Goal: Information Seeking & Learning: Check status

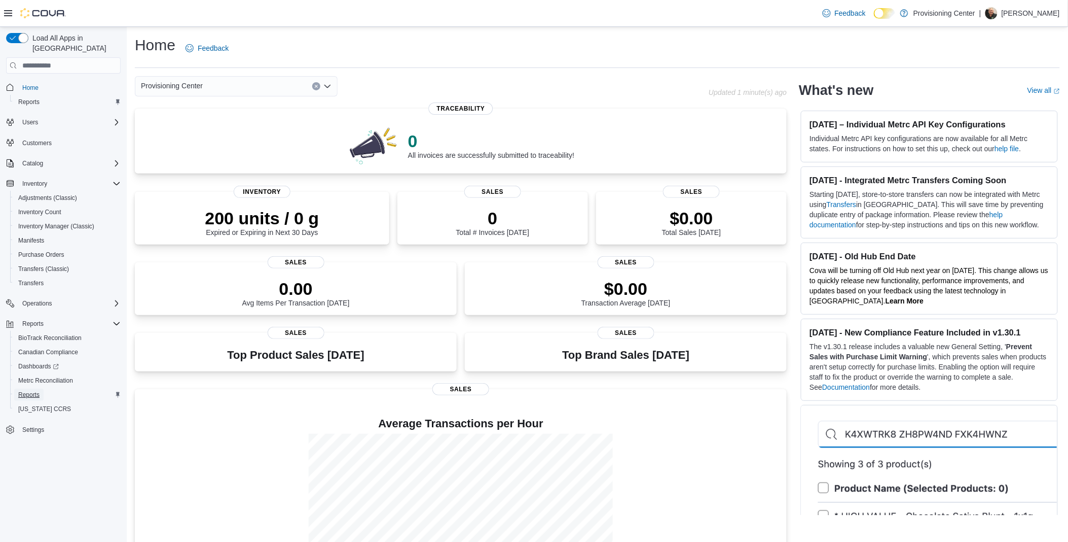
click at [28, 390] on span "Reports" at bounding box center [28, 394] width 21 height 8
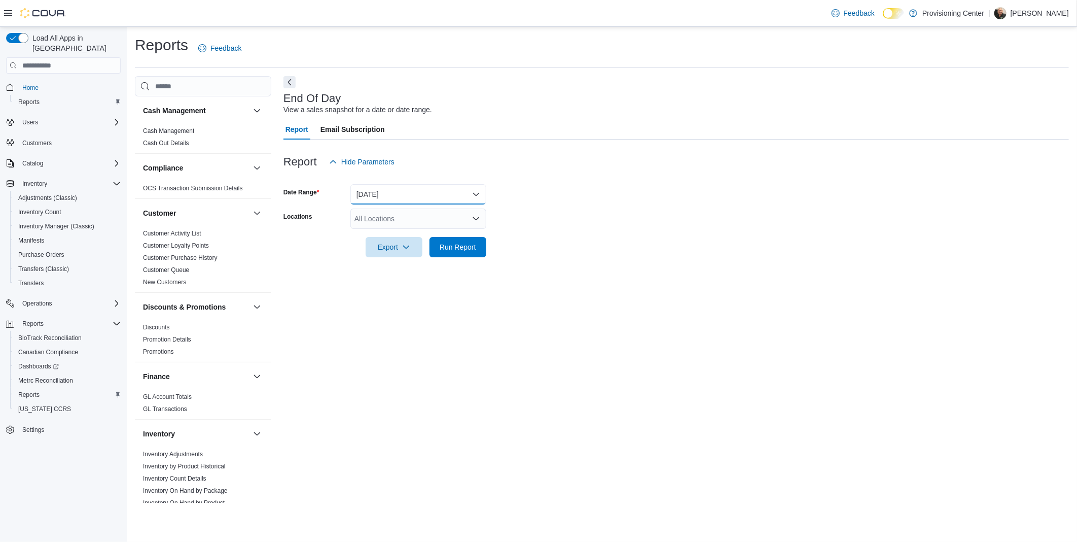
click at [427, 191] on button "Today" at bounding box center [418, 194] width 136 height 20
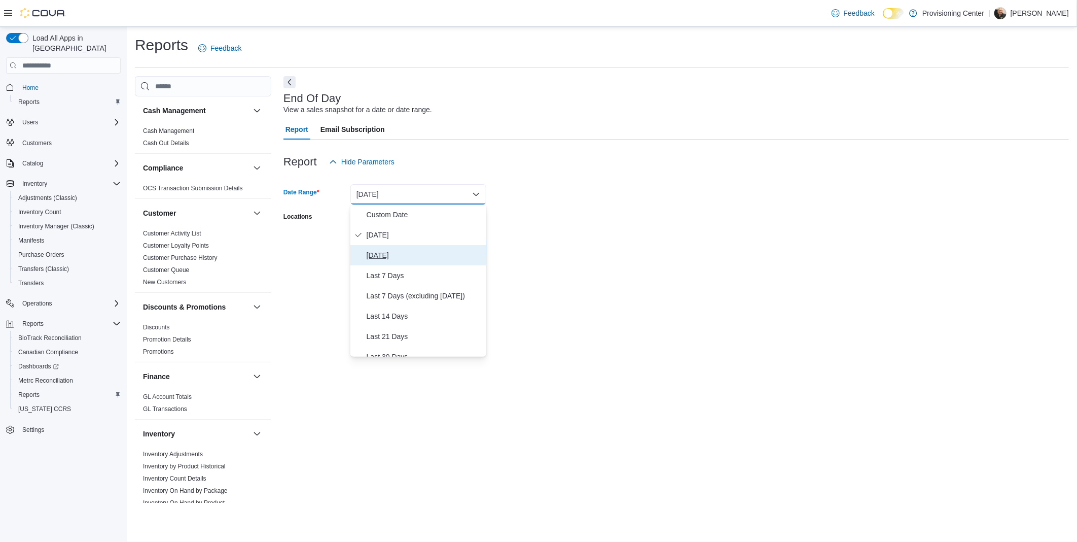
click at [384, 253] on span "Yesterday" at bounding box center [425, 255] width 116 height 12
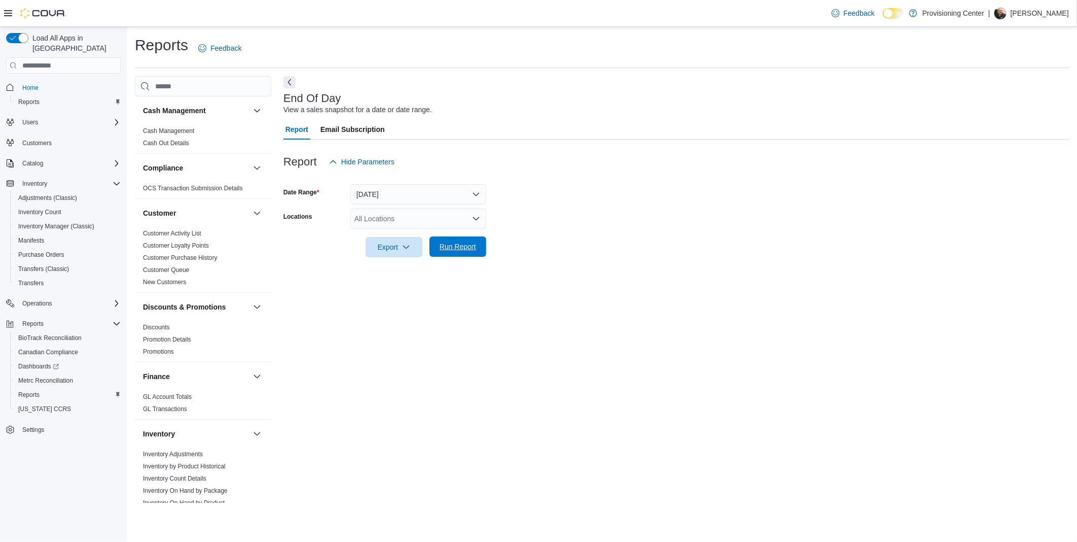
click at [468, 245] on span "Run Report" at bounding box center [458, 246] width 37 height 10
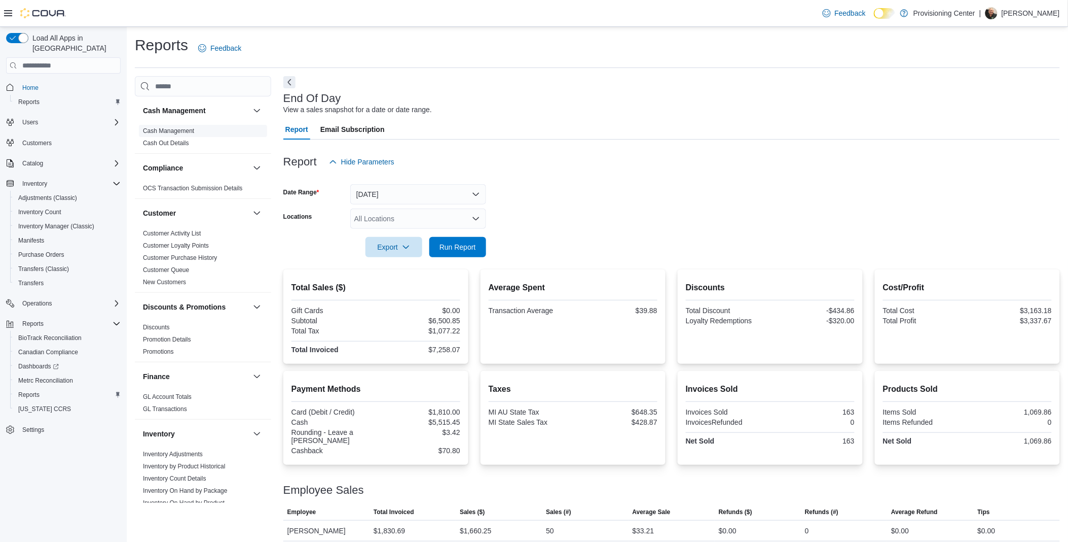
click at [156, 126] on span "Cash Management" at bounding box center [203, 131] width 128 height 12
click at [170, 130] on link "Cash Management" at bounding box center [168, 130] width 51 height 7
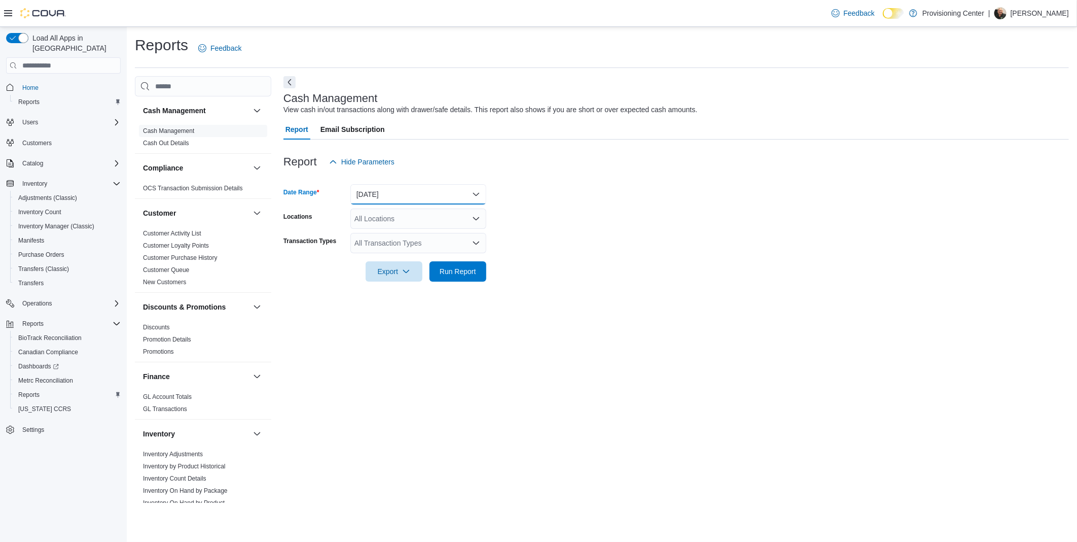
click at [366, 195] on button "Today" at bounding box center [418, 194] width 136 height 20
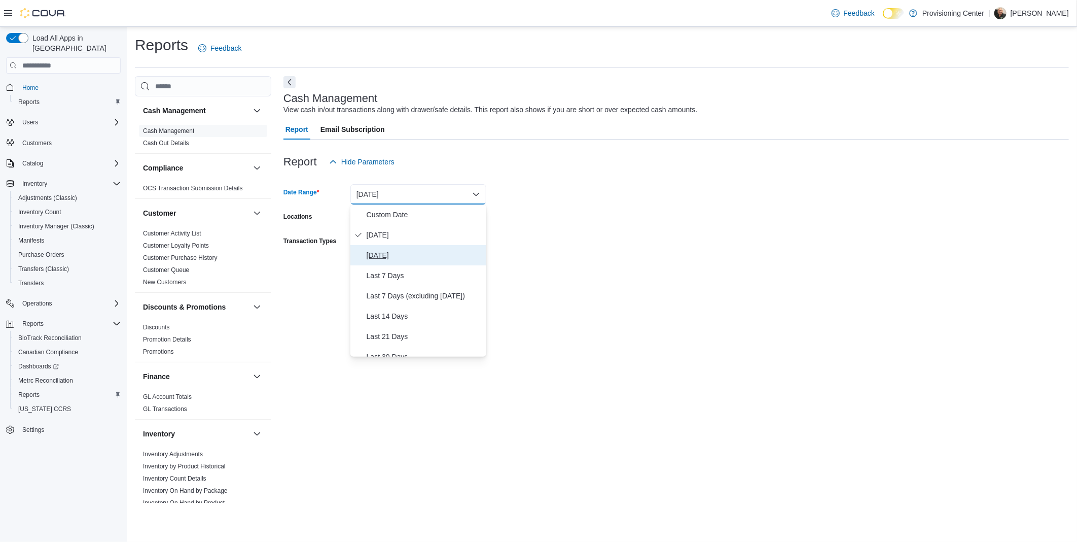
click at [374, 257] on span "Yesterday" at bounding box center [425, 255] width 116 height 12
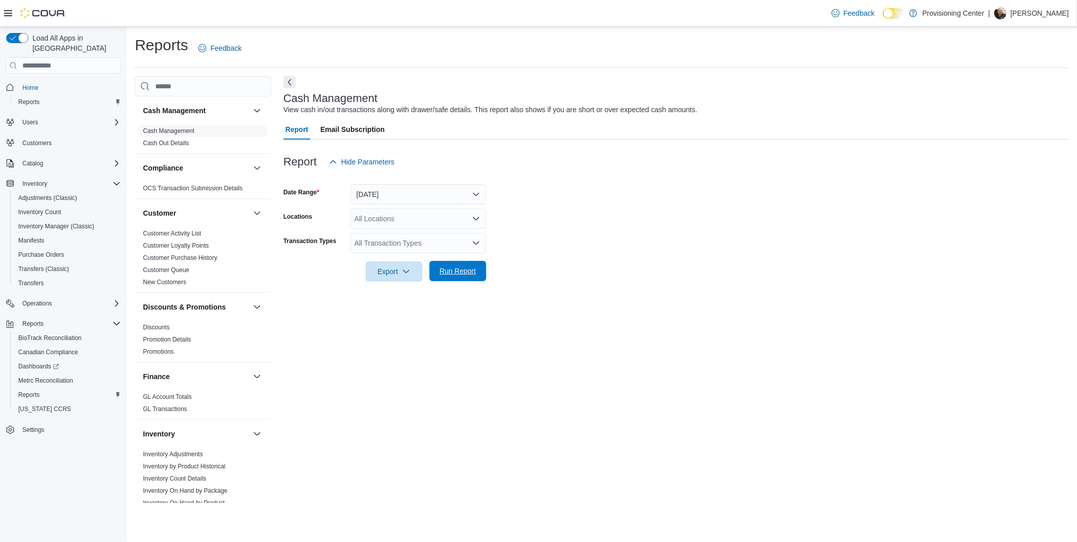
drag, startPoint x: 463, startPoint y: 273, endPoint x: 27, endPoint y: 236, distance: 437.6
click at [462, 273] on span "Run Report" at bounding box center [458, 271] width 37 height 10
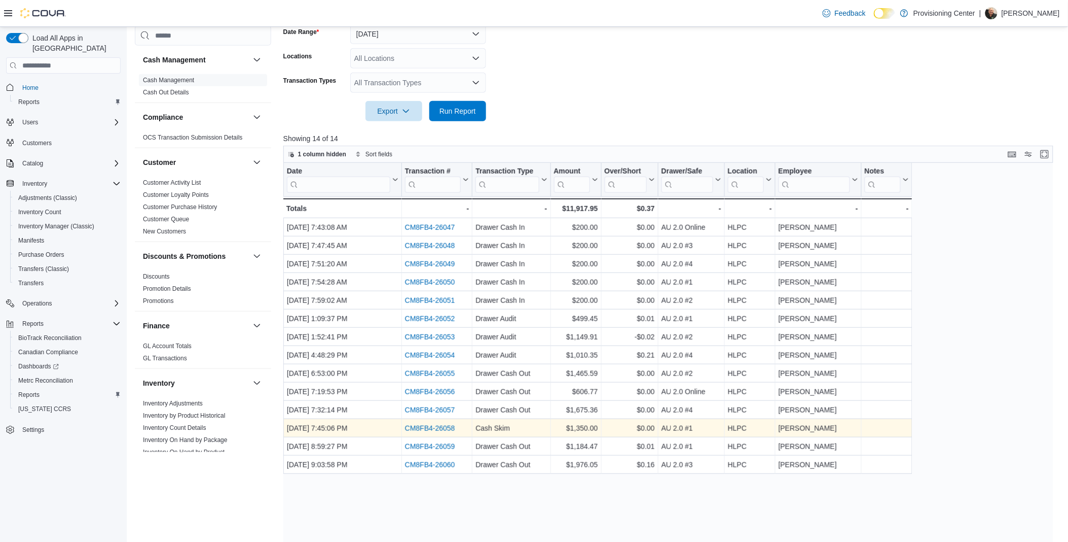
scroll to position [205, 0]
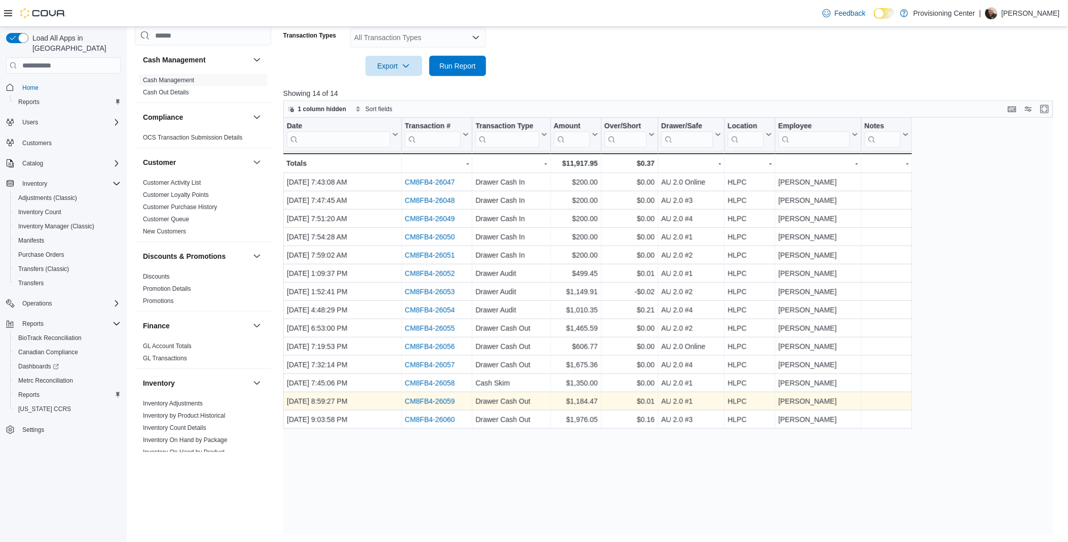
click at [437, 399] on link "CM8FB4-26059" at bounding box center [430, 402] width 50 height 8
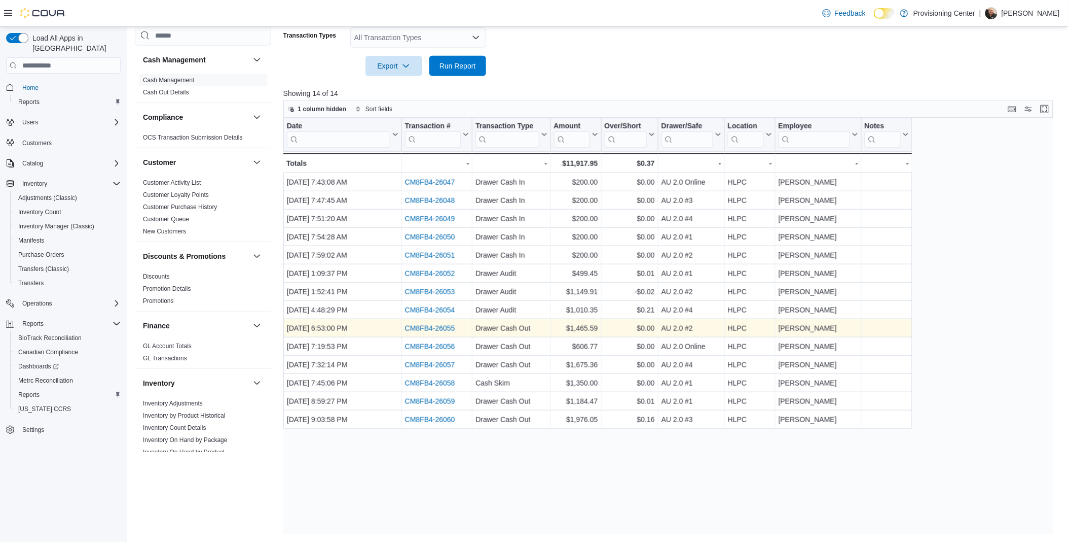
click at [416, 325] on link "CM8FB4-26055" at bounding box center [430, 329] width 50 height 8
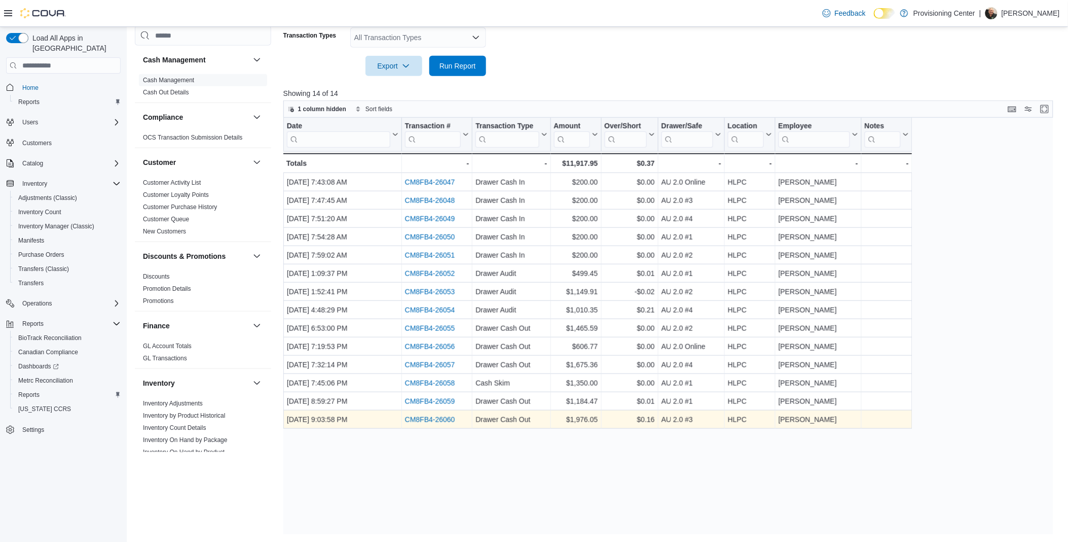
click at [426, 416] on link "CM8FB4-26060" at bounding box center [430, 420] width 50 height 8
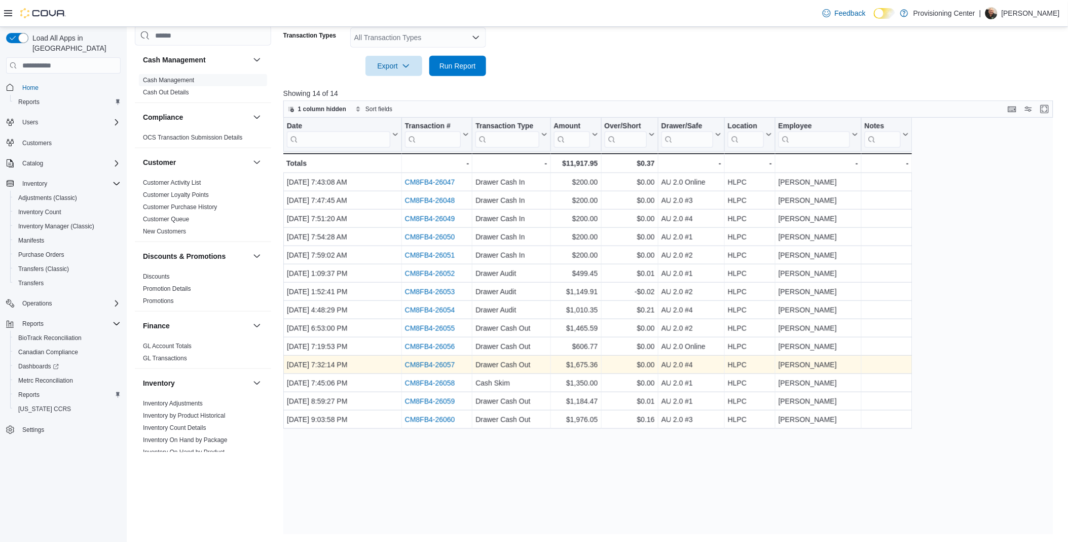
click at [432, 363] on link "CM8FB4-26057" at bounding box center [430, 365] width 50 height 8
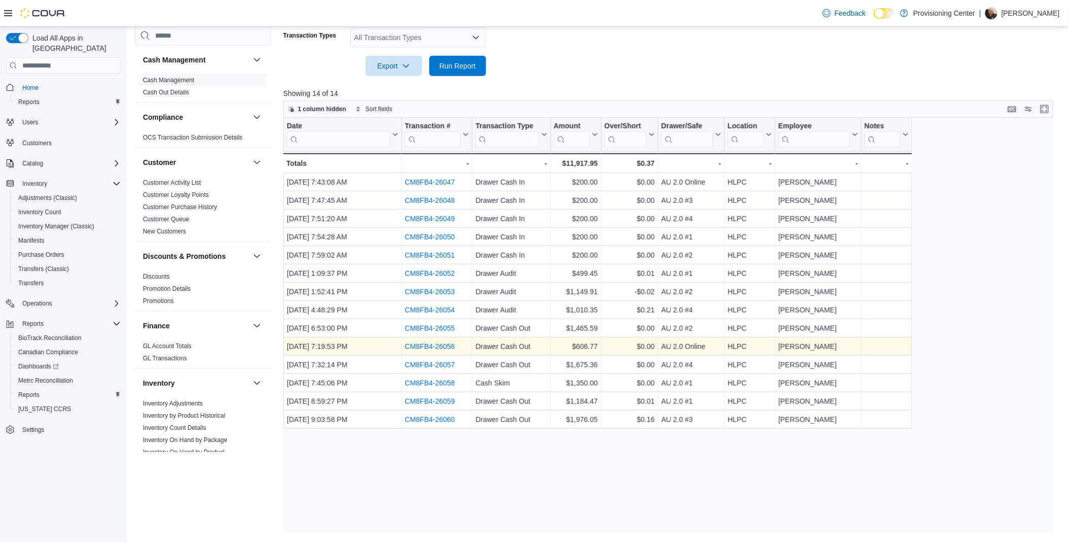
click at [423, 346] on link "CM8FB4-26056" at bounding box center [430, 347] width 50 height 8
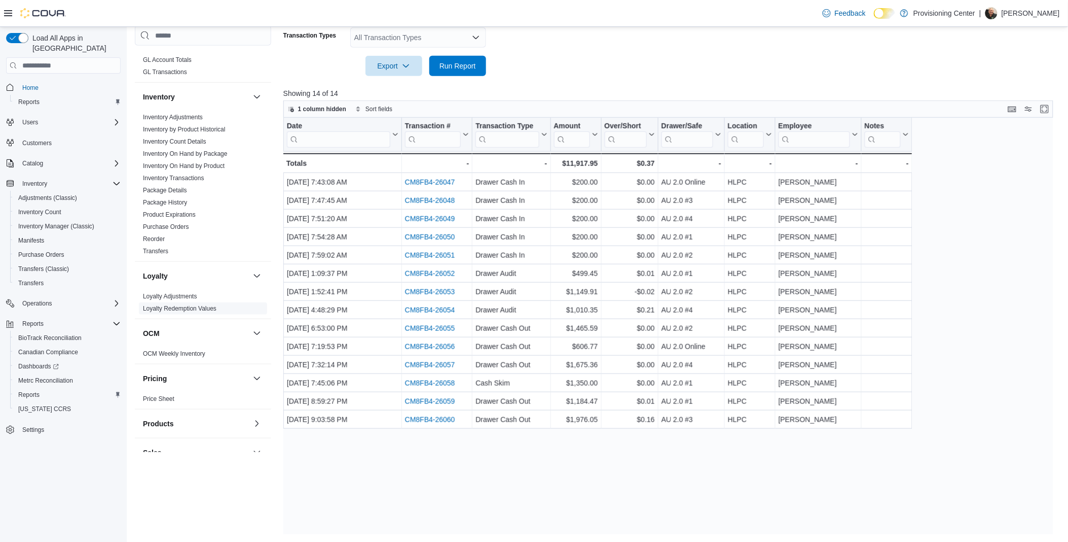
scroll to position [394, 0]
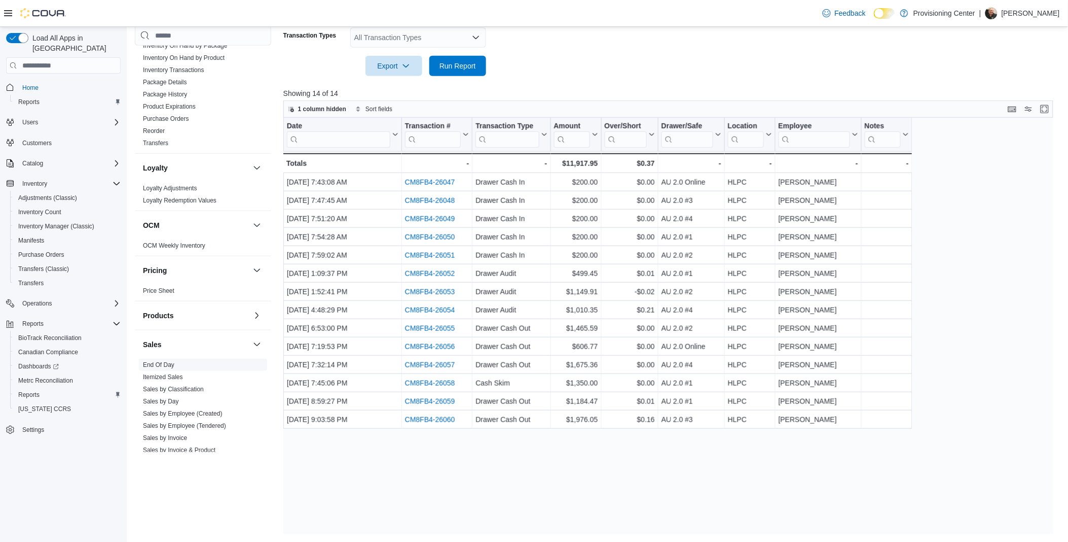
click at [156, 364] on link "End Of Day" at bounding box center [158, 364] width 31 height 7
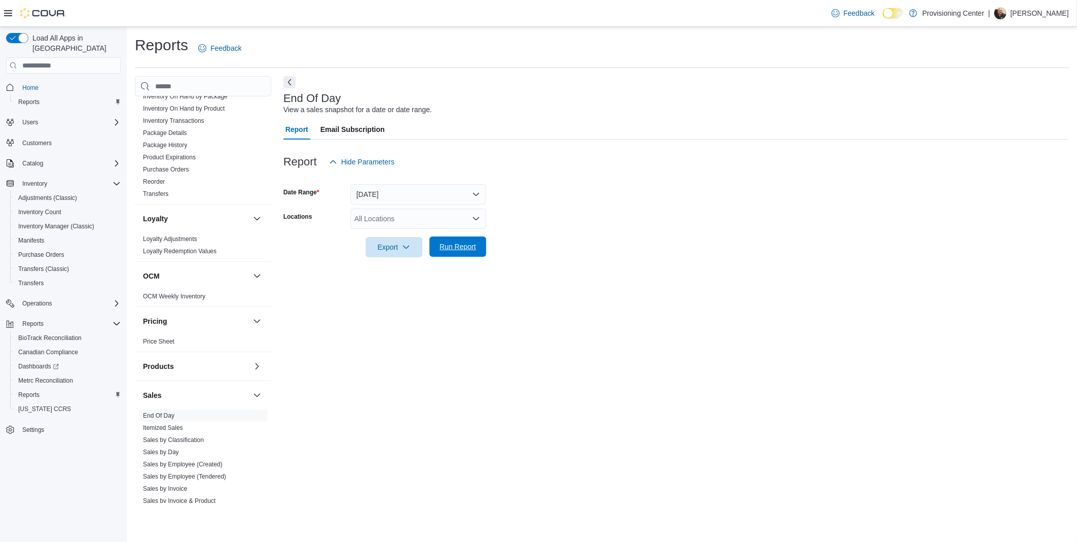
click at [445, 245] on span "Run Report" at bounding box center [458, 246] width 37 height 10
